Goal: Task Accomplishment & Management: Complete application form

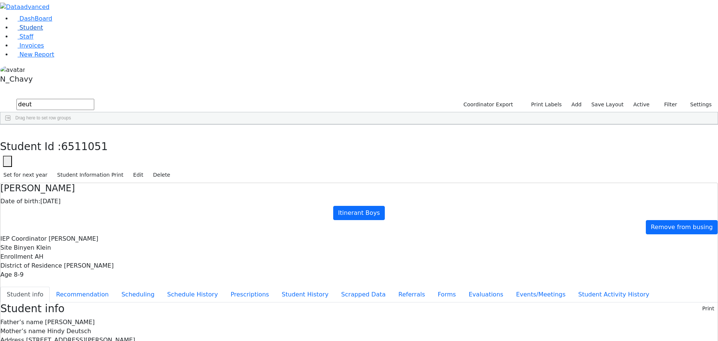
click at [43, 31] on link "Student" at bounding box center [27, 27] width 31 height 7
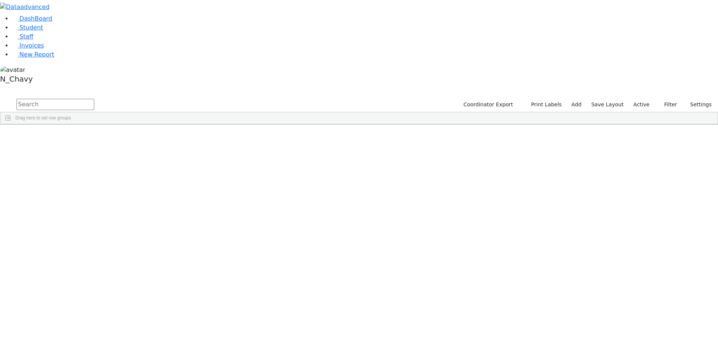
click at [641, 99] on label "Active" at bounding box center [641, 105] width 23 height 12
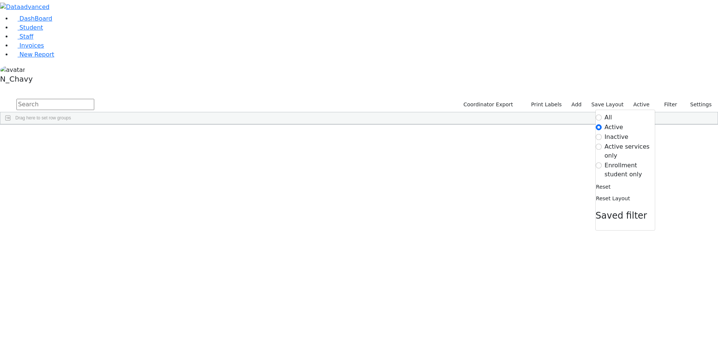
click at [623, 161] on label "Enrollment student only" at bounding box center [630, 170] width 50 height 18
click at [602, 162] on input "Enrollment student only" at bounding box center [599, 165] width 6 height 6
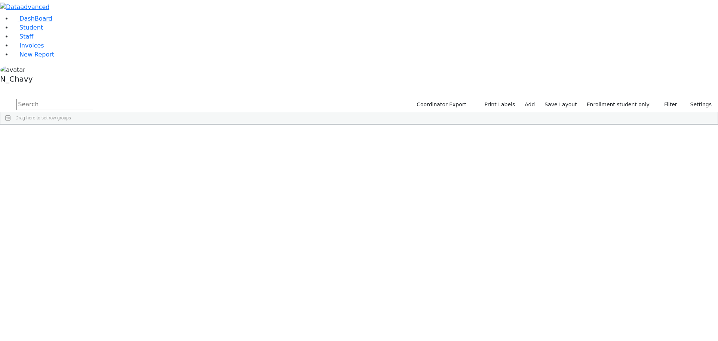
click at [77, 304] on div "[PERSON_NAME]" at bounding box center [57, 309] width 39 height 10
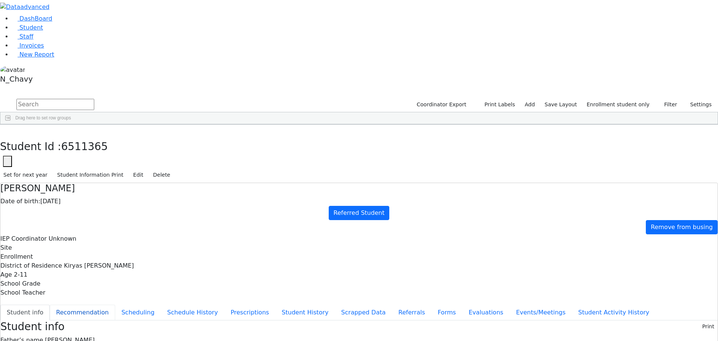
click at [115, 304] on button "Recommendation" at bounding box center [82, 312] width 65 height 16
checkbox input "true"
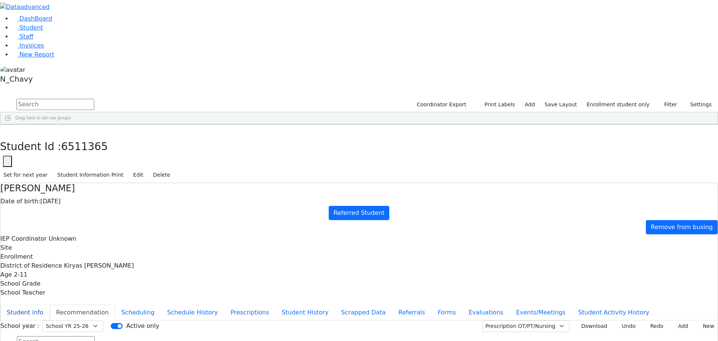
click at [50, 304] on button "Student info" at bounding box center [24, 312] width 49 height 16
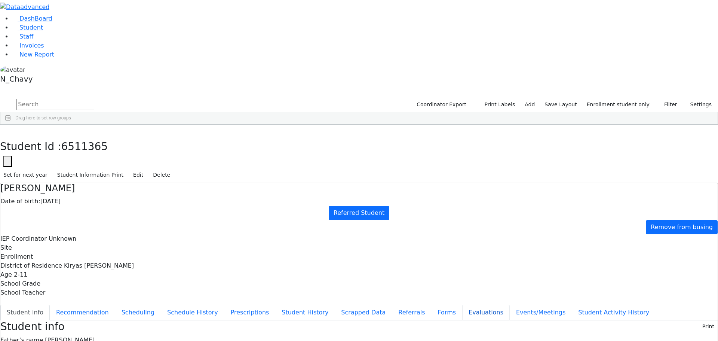
click at [462, 304] on button "Evaluations" at bounding box center [485, 312] width 47 height 16
click at [431, 304] on button "Forms" at bounding box center [446, 312] width 31 height 16
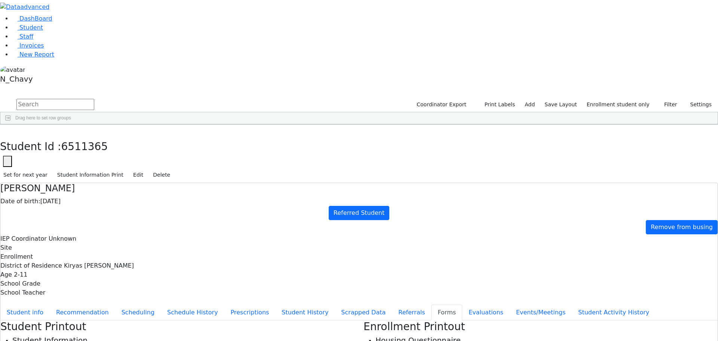
type input "[PERSON_NAME]"
click at [510, 304] on button "Events/Meetings" at bounding box center [541, 312] width 62 height 16
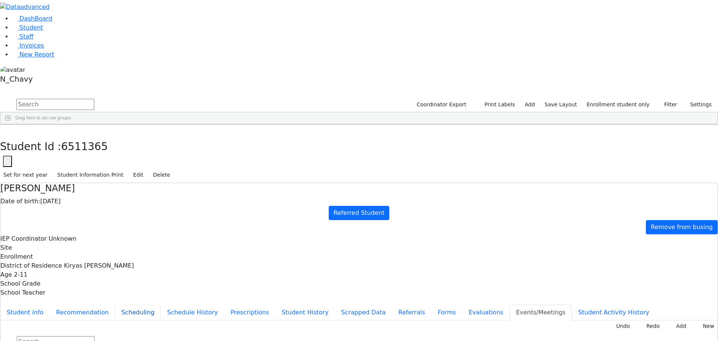
click at [161, 304] on button "Scheduling" at bounding box center [138, 312] width 46 height 16
click at [115, 304] on button "Recommendation" at bounding box center [82, 312] width 65 height 16
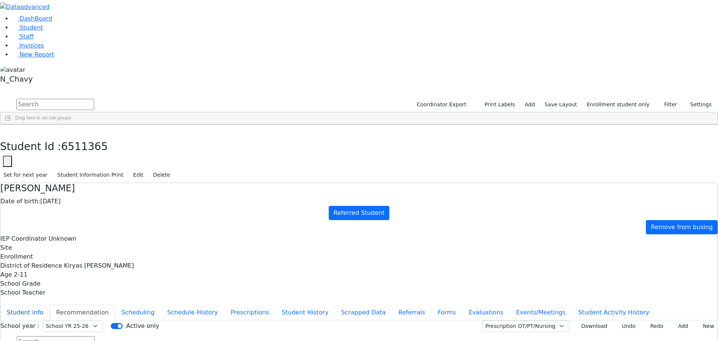
click at [50, 304] on button "Student info" at bounding box center [24, 312] width 49 height 16
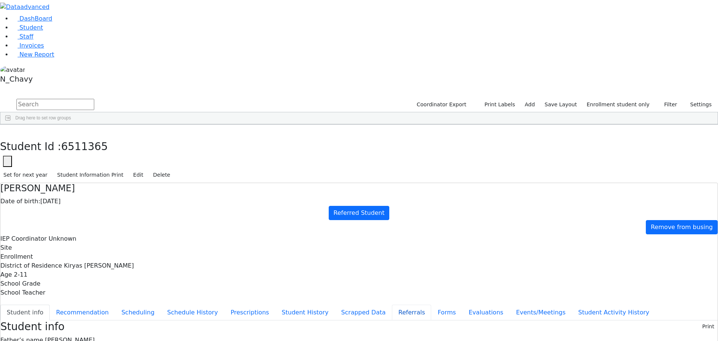
click at [392, 304] on button "Referrals" at bounding box center [411, 312] width 39 height 16
click at [50, 304] on button "Student info" at bounding box center [24, 312] width 49 height 16
click at [392, 304] on button "Referrals" at bounding box center [411, 312] width 39 height 16
click at [7, 130] on icon "button" at bounding box center [5, 132] width 4 height 4
click at [89, 294] on div "[PERSON_NAME]" at bounding box center [67, 299] width 44 height 10
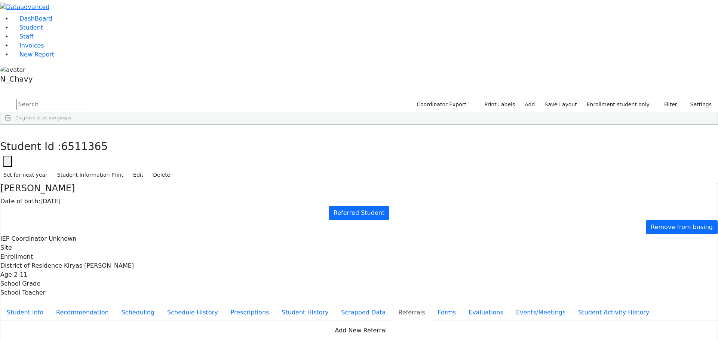
click at [89, 168] on div "[PERSON_NAME]" at bounding box center [67, 173] width 44 height 10
click at [89, 136] on div "Aharonowitz" at bounding box center [67, 141] width 44 height 10
click at [510, 304] on button "Events/Meetings" at bounding box center [541, 312] width 62 height 16
drag, startPoint x: 180, startPoint y: 218, endPoint x: 181, endPoint y: 213, distance: 5.4
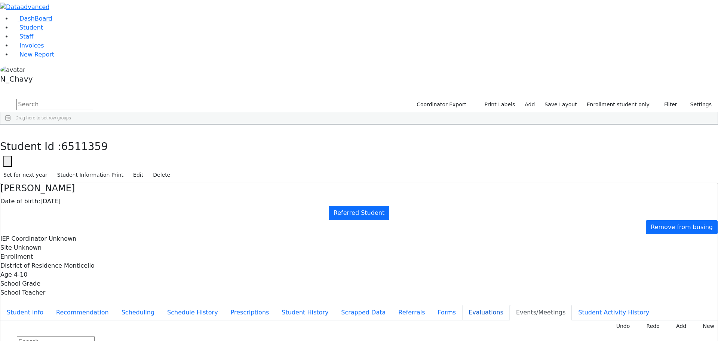
click at [462, 304] on button "Evaluations" at bounding box center [485, 312] width 47 height 16
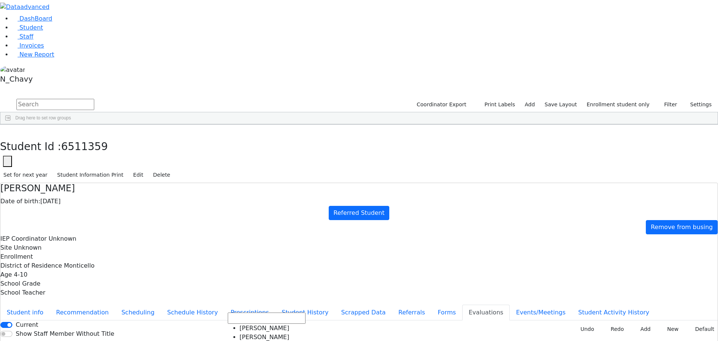
scroll to position [550, 0]
drag, startPoint x: 318, startPoint y: 199, endPoint x: 269, endPoint y: 200, distance: 49.0
click at [115, 304] on button "Recommendation" at bounding box center [82, 312] width 65 height 16
checkbox input "true"
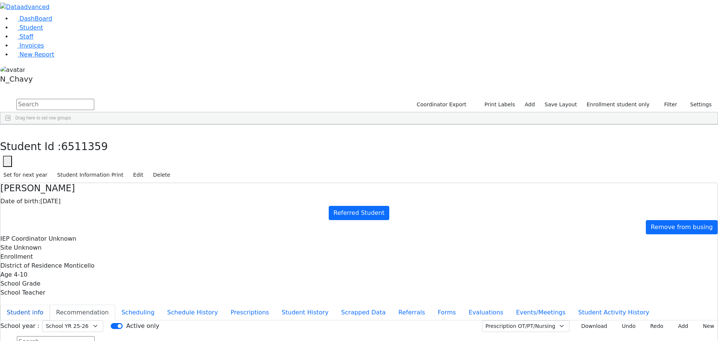
click at [50, 304] on button "Student info" at bounding box center [24, 312] width 49 height 16
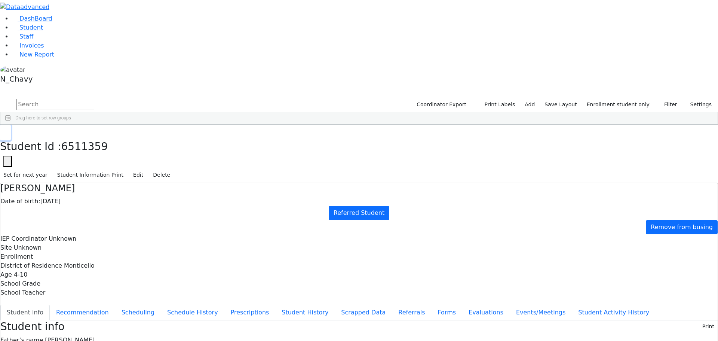
click at [11, 125] on button "button" at bounding box center [5, 133] width 11 height 16
click at [89, 304] on div "[PERSON_NAME]" at bounding box center [67, 309] width 44 height 10
click at [510, 304] on button "Events/Meetings" at bounding box center [541, 312] width 62 height 16
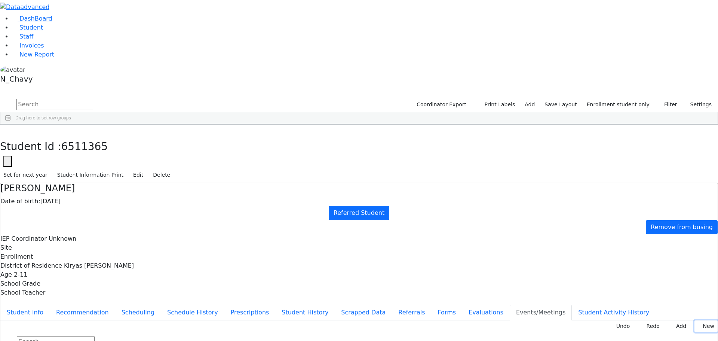
click at [698, 320] on button "New" at bounding box center [705, 326] width 23 height 12
type input "[DATE]"
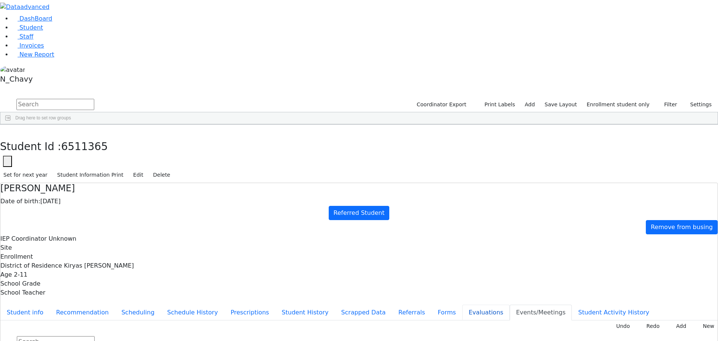
click at [462, 304] on button "Evaluations" at bounding box center [485, 312] width 47 height 16
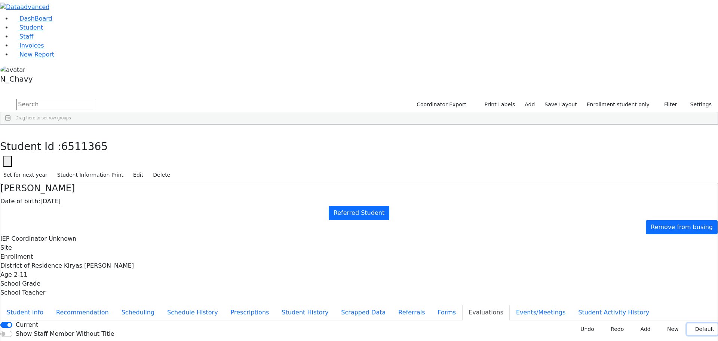
drag, startPoint x: 695, startPoint y: 89, endPoint x: 680, endPoint y: 89, distance: 15.3
click at [695, 323] on button "Default" at bounding box center [702, 329] width 31 height 12
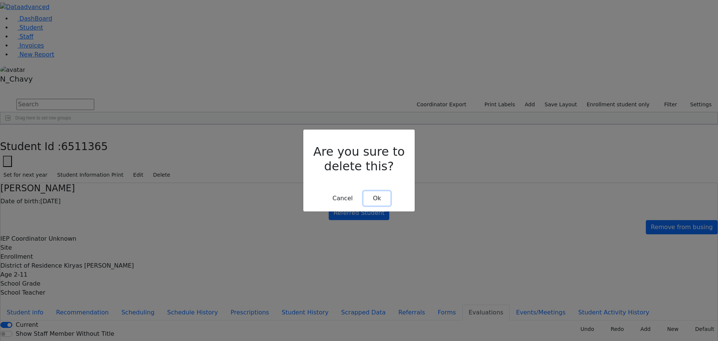
click at [376, 191] on button "Ok" at bounding box center [376, 198] width 27 height 14
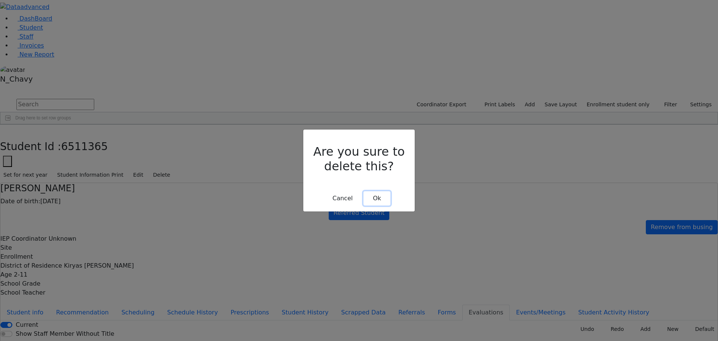
click at [376, 192] on button "Ok" at bounding box center [376, 198] width 27 height 14
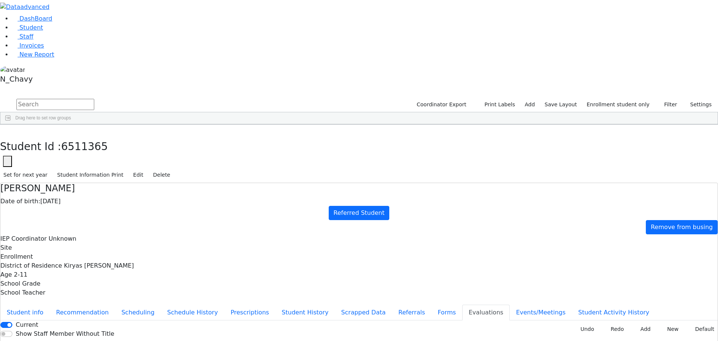
drag, startPoint x: 703, startPoint y: 145, endPoint x: 650, endPoint y: 148, distance: 53.2
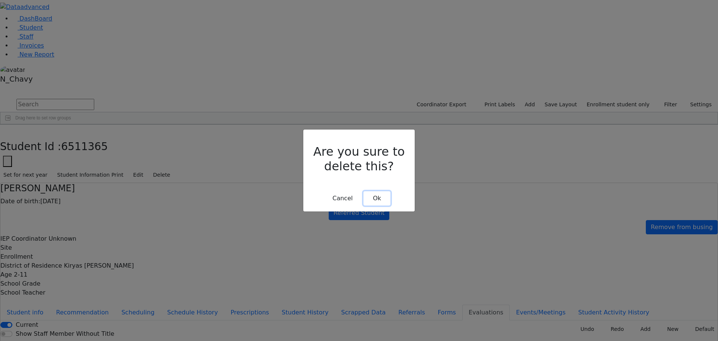
click at [382, 191] on button "Ok" at bounding box center [376, 198] width 27 height 14
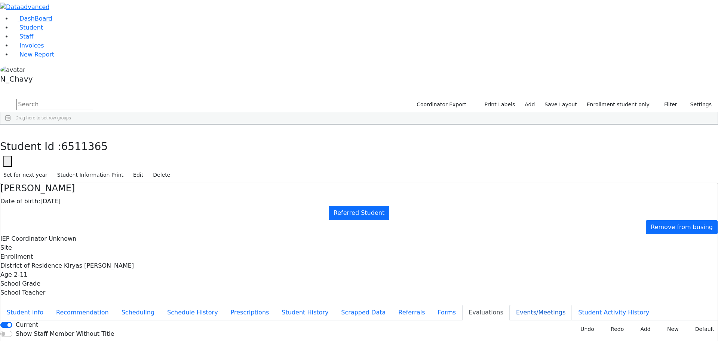
click at [510, 304] on button "Events/Meetings" at bounding box center [541, 312] width 62 height 16
click at [462, 304] on button "Evaluations" at bounding box center [485, 312] width 47 height 16
click at [431, 304] on button "Forms" at bounding box center [446, 312] width 31 height 16
type input "[PERSON_NAME]"
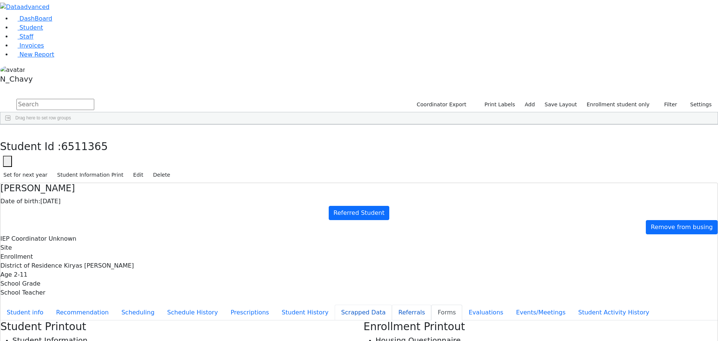
drag, startPoint x: 197, startPoint y: 185, endPoint x: 188, endPoint y: 177, distance: 12.5
click at [392, 304] on button "Referrals" at bounding box center [411, 312] width 39 height 16
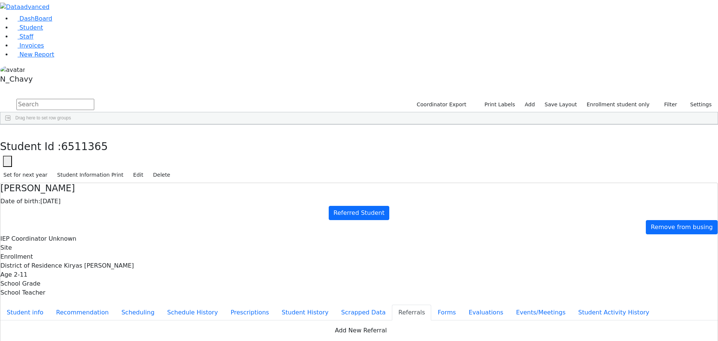
click at [595, 223] on button "Apply" at bounding box center [592, 228] width 19 height 10
type input "[DATE]"
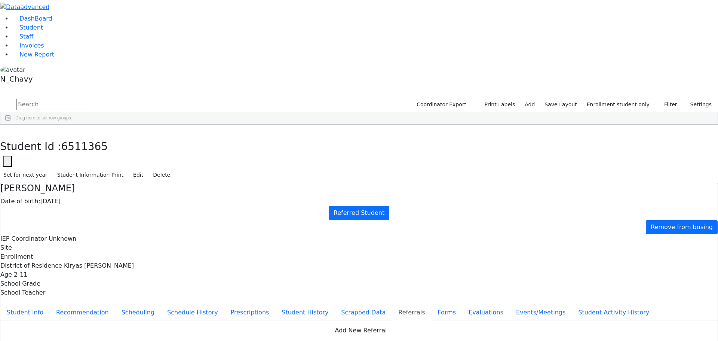
click at [11, 125] on button "button" at bounding box center [5, 133] width 11 height 16
click at [89, 262] on div "Gestetner" at bounding box center [67, 267] width 44 height 10
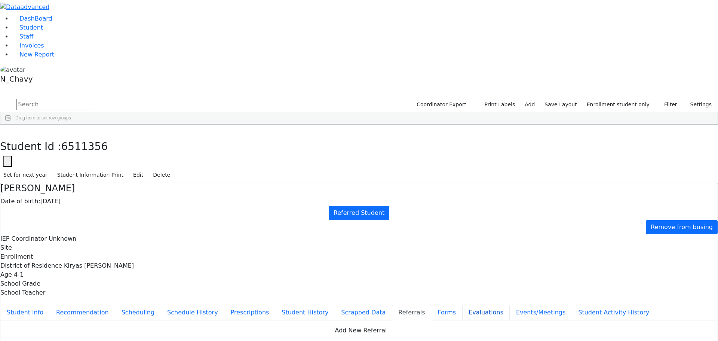
click at [462, 304] on button "Evaluations" at bounding box center [485, 312] width 47 height 16
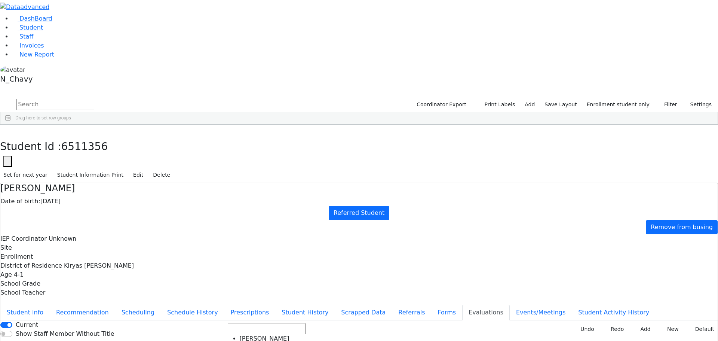
scroll to position [550, 0]
type input "[DATE]"
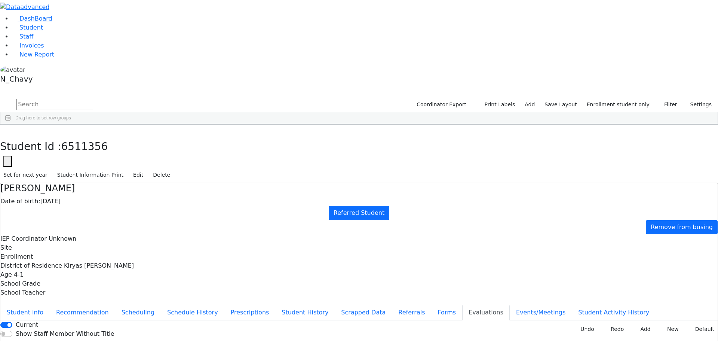
type input "[DATE]"
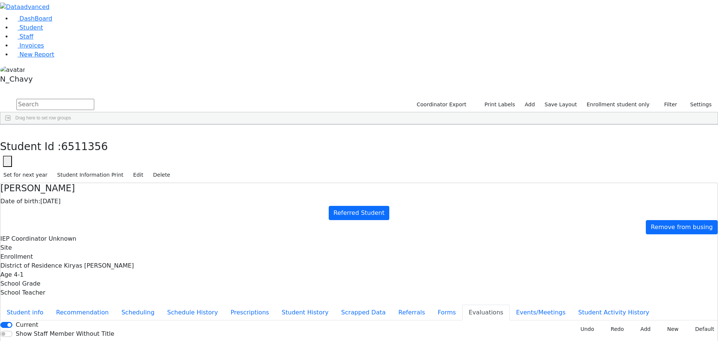
click at [431, 304] on button "Forms" at bounding box center [446, 312] width 31 height 16
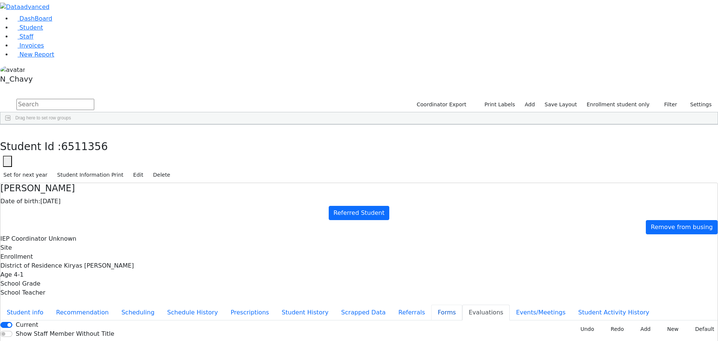
type input "[PERSON_NAME]"
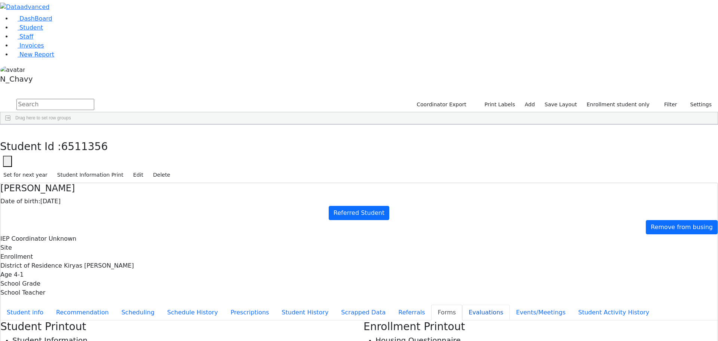
click at [462, 304] on button "Evaluations" at bounding box center [485, 312] width 47 height 16
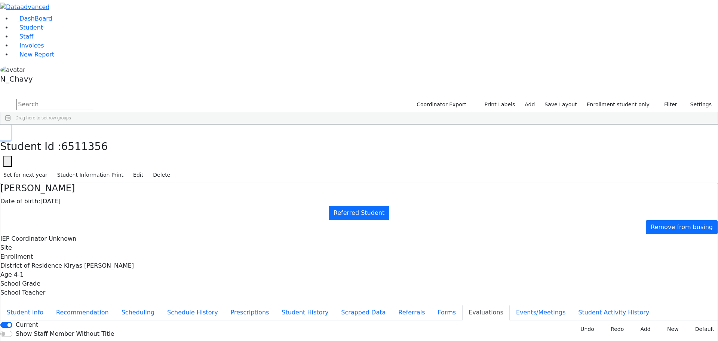
click at [7, 130] on icon "button" at bounding box center [5, 132] width 4 height 4
click at [89, 294] on div "[PERSON_NAME]" at bounding box center [67, 299] width 44 height 10
type input "[DATE]"
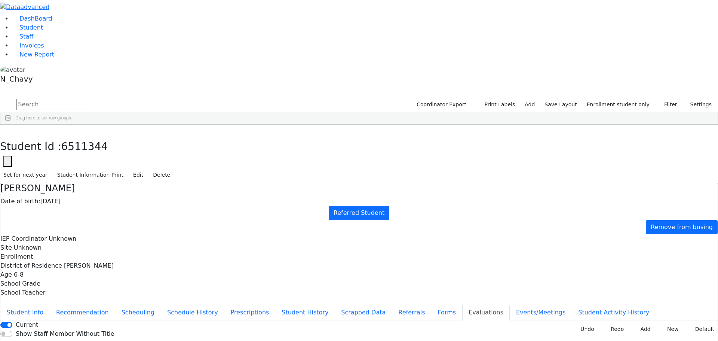
click at [431, 304] on button "Forms" at bounding box center [446, 312] width 31 height 16
type input "[PERSON_NAME]"
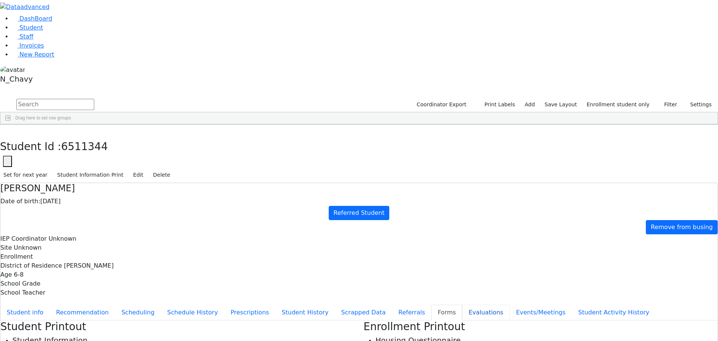
click at [462, 304] on button "Evaluations" at bounding box center [485, 312] width 47 height 16
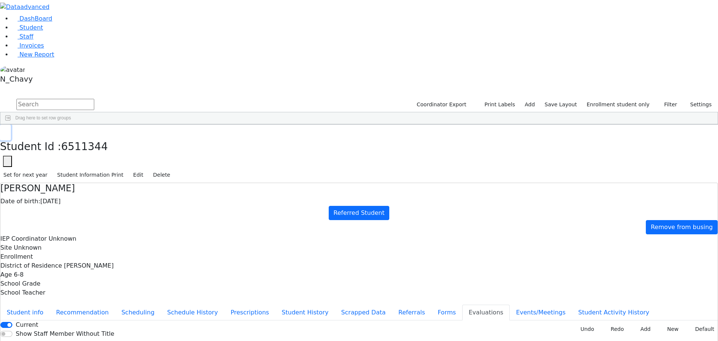
click at [3, 130] on use "button" at bounding box center [3, 130] width 0 height 0
